Goal: Find specific page/section: Find specific page/section

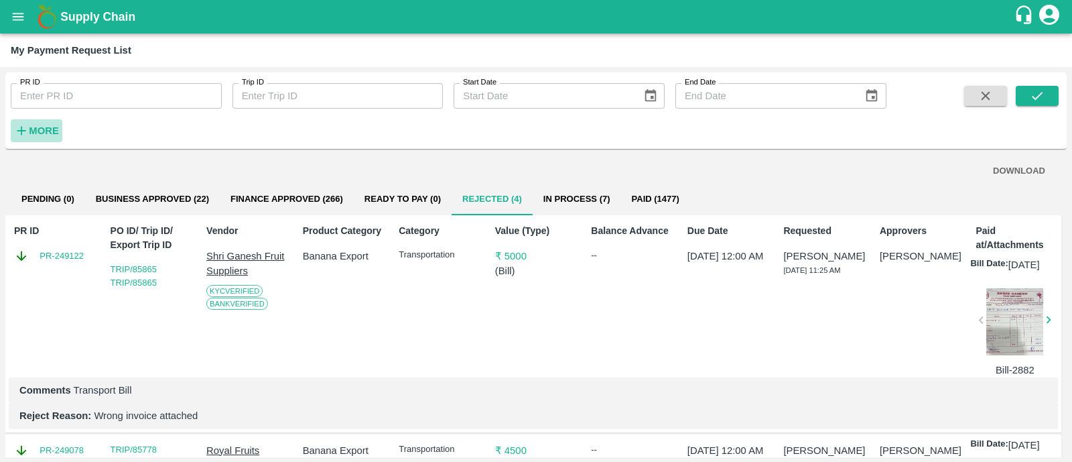
click at [43, 125] on strong "More" at bounding box center [44, 130] width 30 height 11
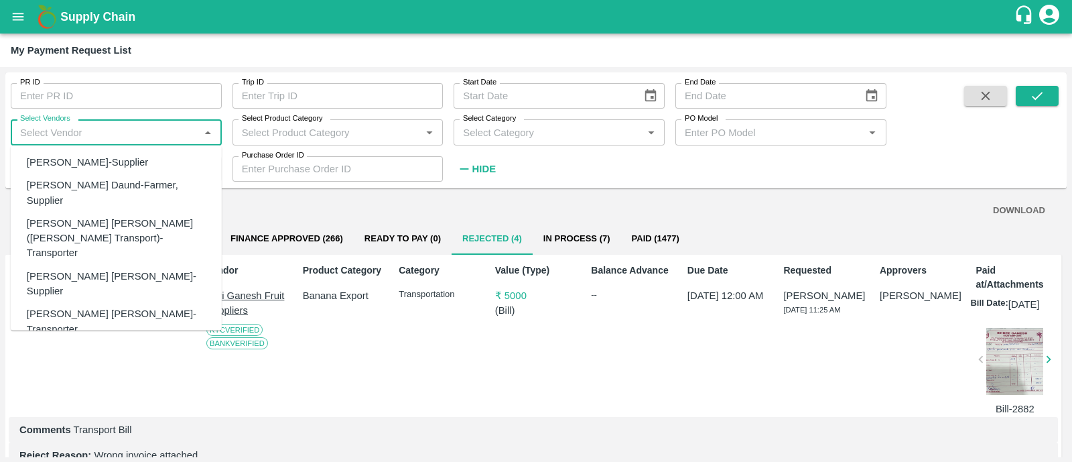
click at [64, 125] on input "Select Vendors" at bounding box center [105, 131] width 181 height 17
click at [99, 306] on div "[PERSON_NAME] [PERSON_NAME]-Transporter" at bounding box center [119, 321] width 184 height 30
type input "[PERSON_NAME] [PERSON_NAME]-Transporter"
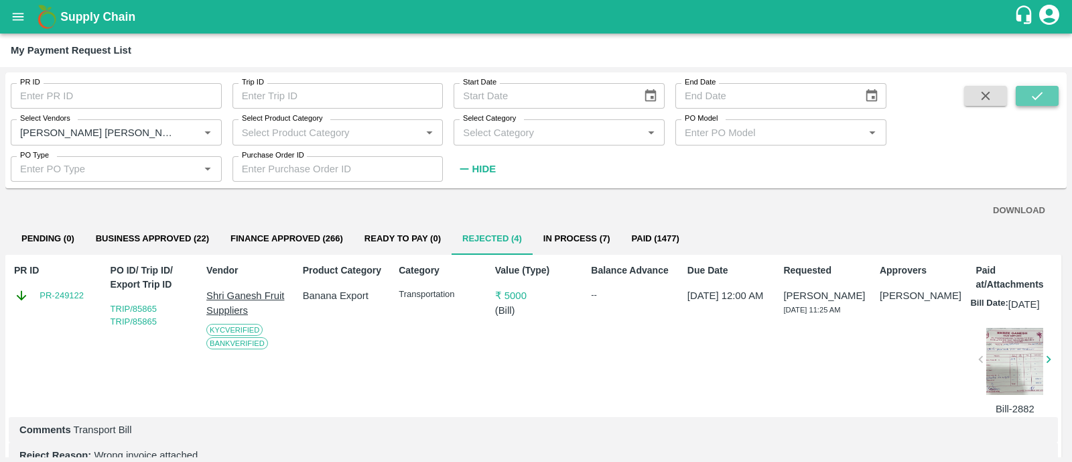
click at [1018, 100] on button "submit" at bounding box center [1037, 96] width 43 height 20
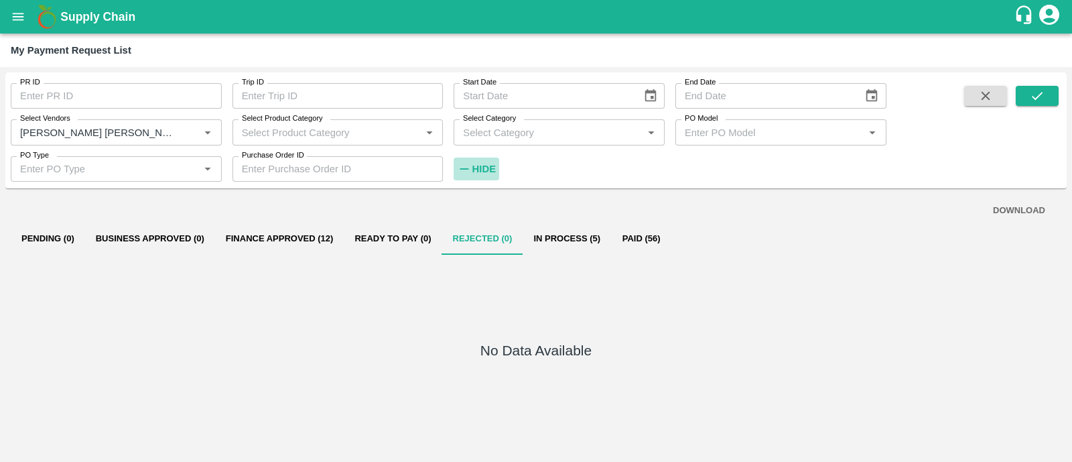
click at [474, 163] on strong "Hide" at bounding box center [483, 168] width 23 height 11
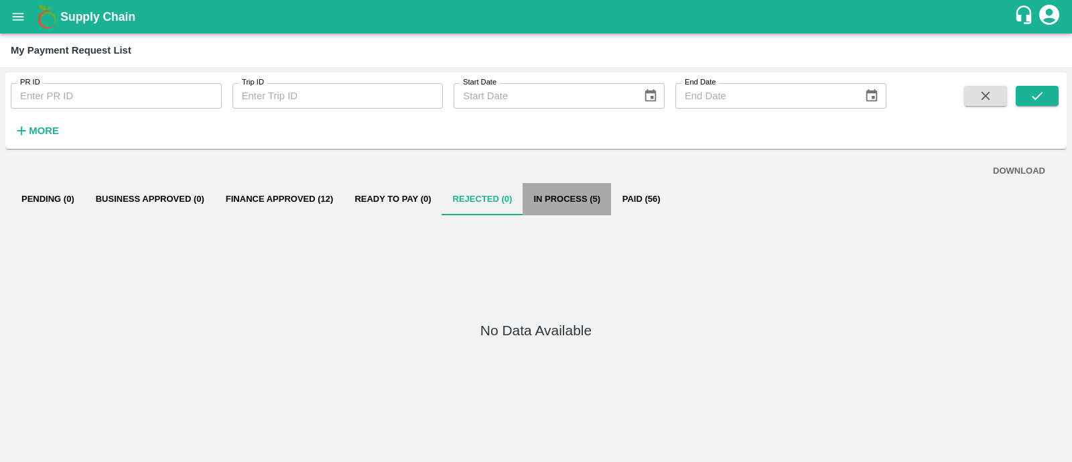
click at [564, 202] on button "In Process (5)" at bounding box center [567, 199] width 88 height 32
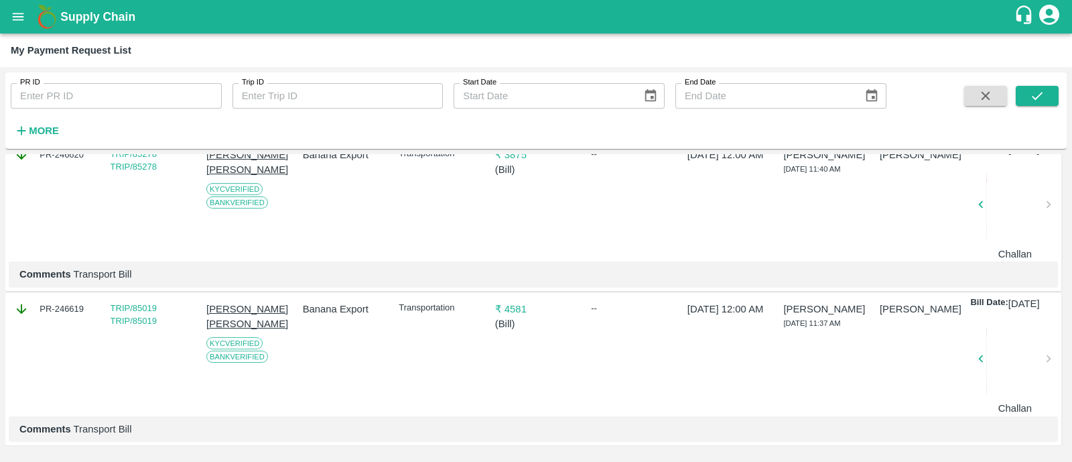
scroll to position [652, 3]
